Goal: Book appointment/travel/reservation

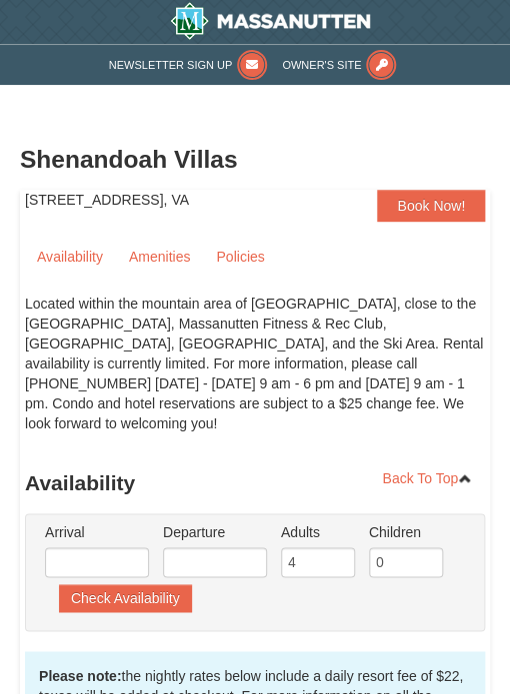
drag, startPoint x: 24, startPoint y: 199, endPoint x: 267, endPoint y: 208, distance: 243.0
copy div "[STREET_ADDRESS]"
click at [58, 171] on h3 "Shenandoah Villas" at bounding box center [255, 160] width 470 height 40
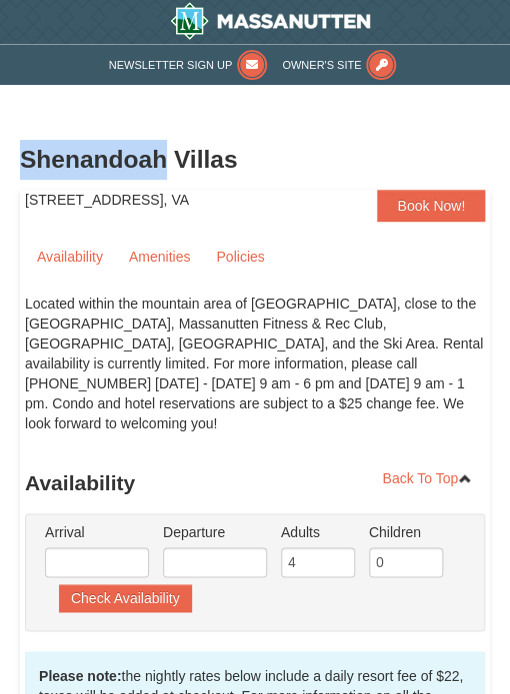
click at [58, 171] on h3 "Shenandoah Villas" at bounding box center [255, 160] width 470 height 40
copy div "Shenandoah Villas"
drag, startPoint x: 224, startPoint y: 201, endPoint x: 151, endPoint y: 206, distance: 73.1
copy div "Massanutten"
